Goal: Task Accomplishment & Management: Manage account settings

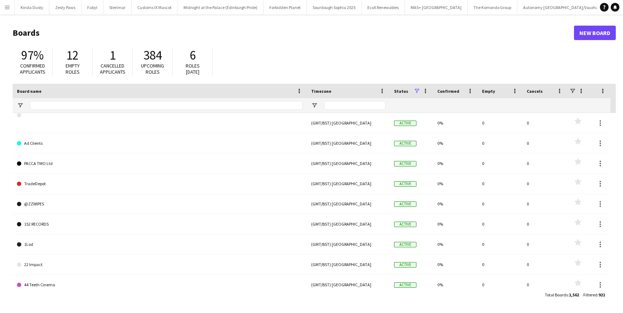
click at [9, 6] on app-icon "Menu" at bounding box center [7, 7] width 6 height 6
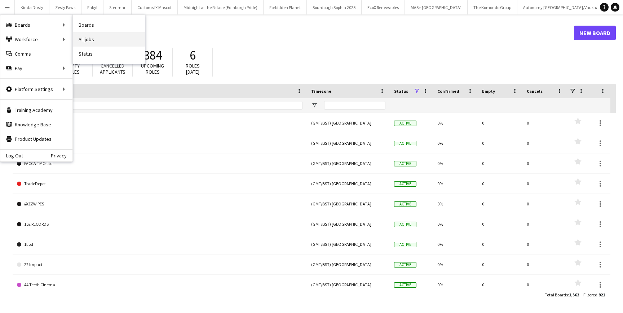
click at [96, 39] on link "All jobs" at bounding box center [109, 39] width 72 height 14
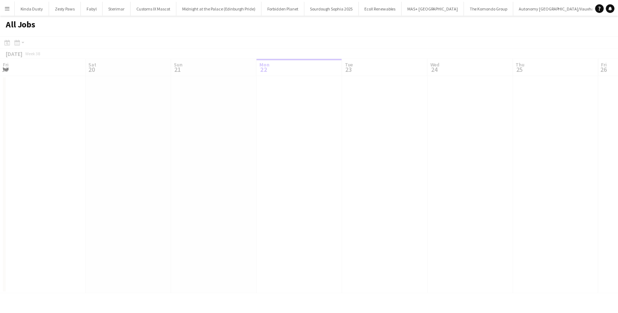
scroll to position [0, 172]
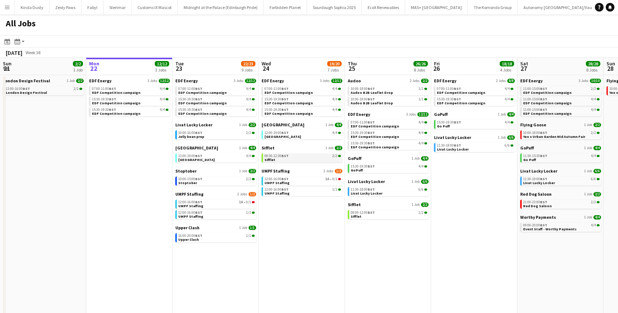
click at [284, 157] on span "BST" at bounding box center [284, 155] width 7 height 5
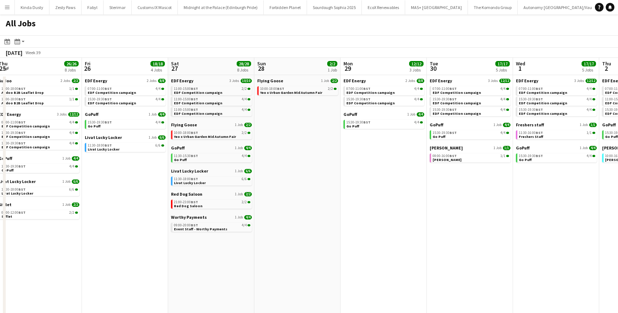
scroll to position [0, 230]
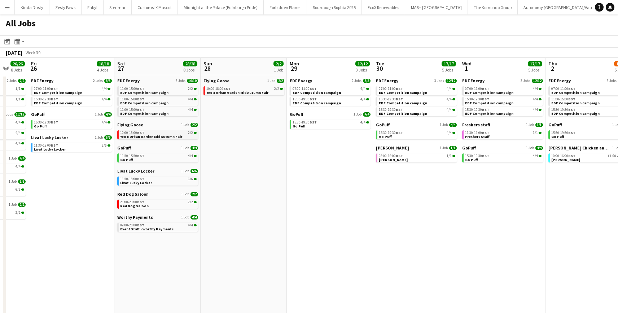
click at [137, 133] on span "10:00-18:00 BST" at bounding box center [132, 133] width 24 height 4
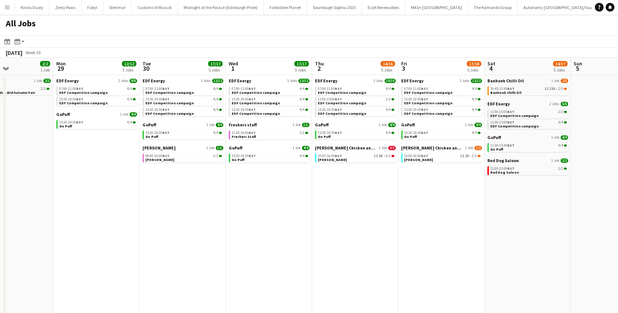
scroll to position [0, 322]
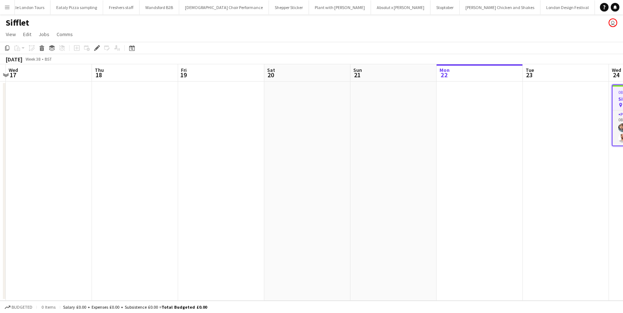
scroll to position [0, 174]
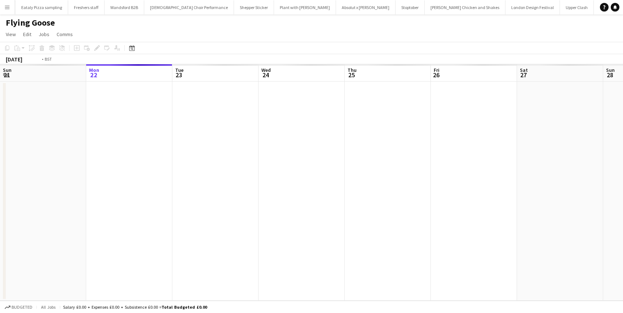
scroll to position [0, 248]
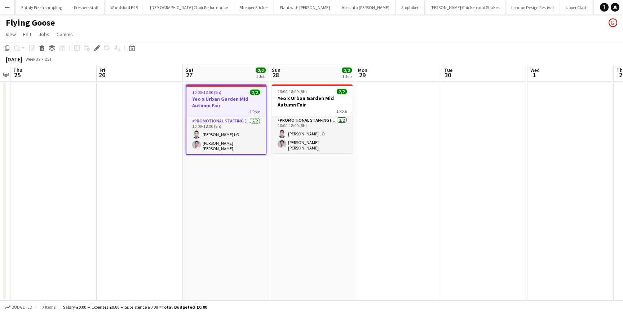
click at [214, 106] on h3 "Yeo x Urban Garden Mid Autumn Fair" at bounding box center [225, 102] width 79 height 13
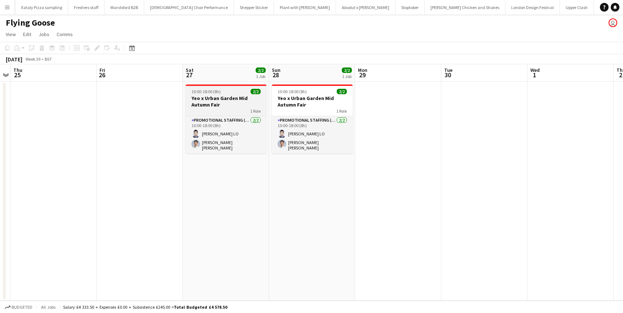
click at [214, 106] on h3 "Yeo x Urban Garden Mid Autumn Fair" at bounding box center [226, 101] width 81 height 13
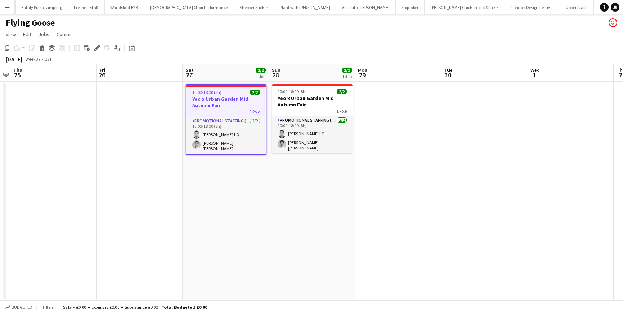
click at [214, 106] on h3 "Yeo x Urban Garden Mid Autumn Fair" at bounding box center [225, 102] width 79 height 13
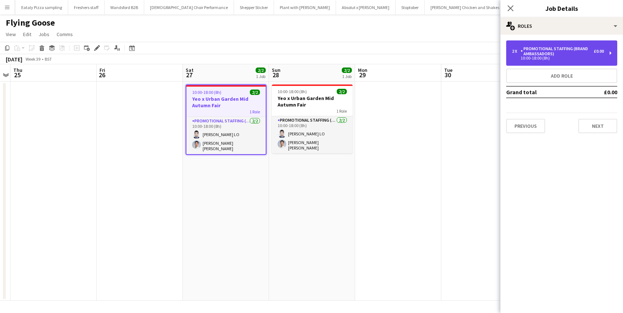
click at [549, 51] on div "Promotional Staffing (Brand Ambassadors)" at bounding box center [557, 51] width 73 height 10
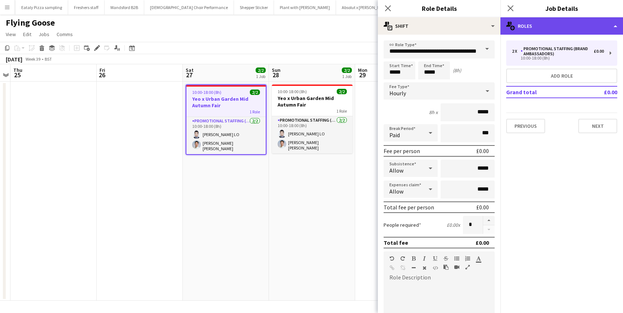
click at [548, 26] on div "multiple-users-add Roles" at bounding box center [561, 25] width 123 height 17
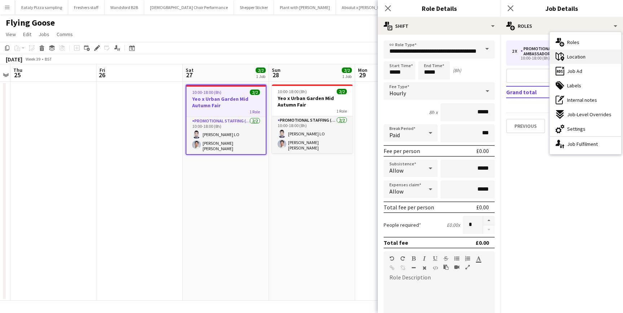
click at [564, 54] on icon "maps-pin-1" at bounding box center [560, 56] width 9 height 9
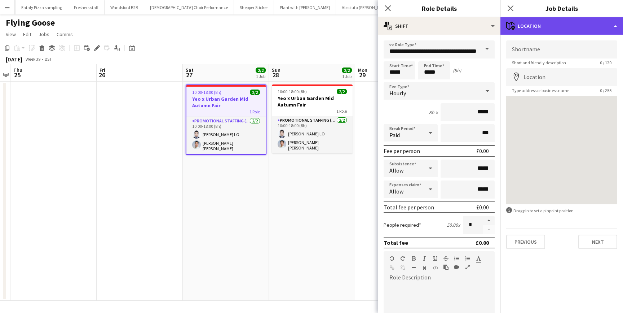
click at [536, 31] on div "maps-pin-1 Location" at bounding box center [561, 25] width 123 height 17
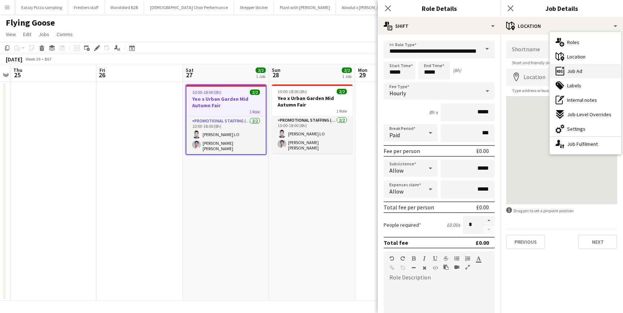
click at [566, 73] on div "ads-window Job Ad" at bounding box center [585, 71] width 71 height 14
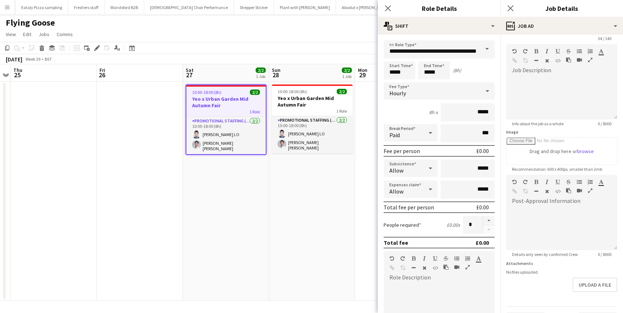
scroll to position [66, 0]
